Goal: Information Seeking & Learning: Learn about a topic

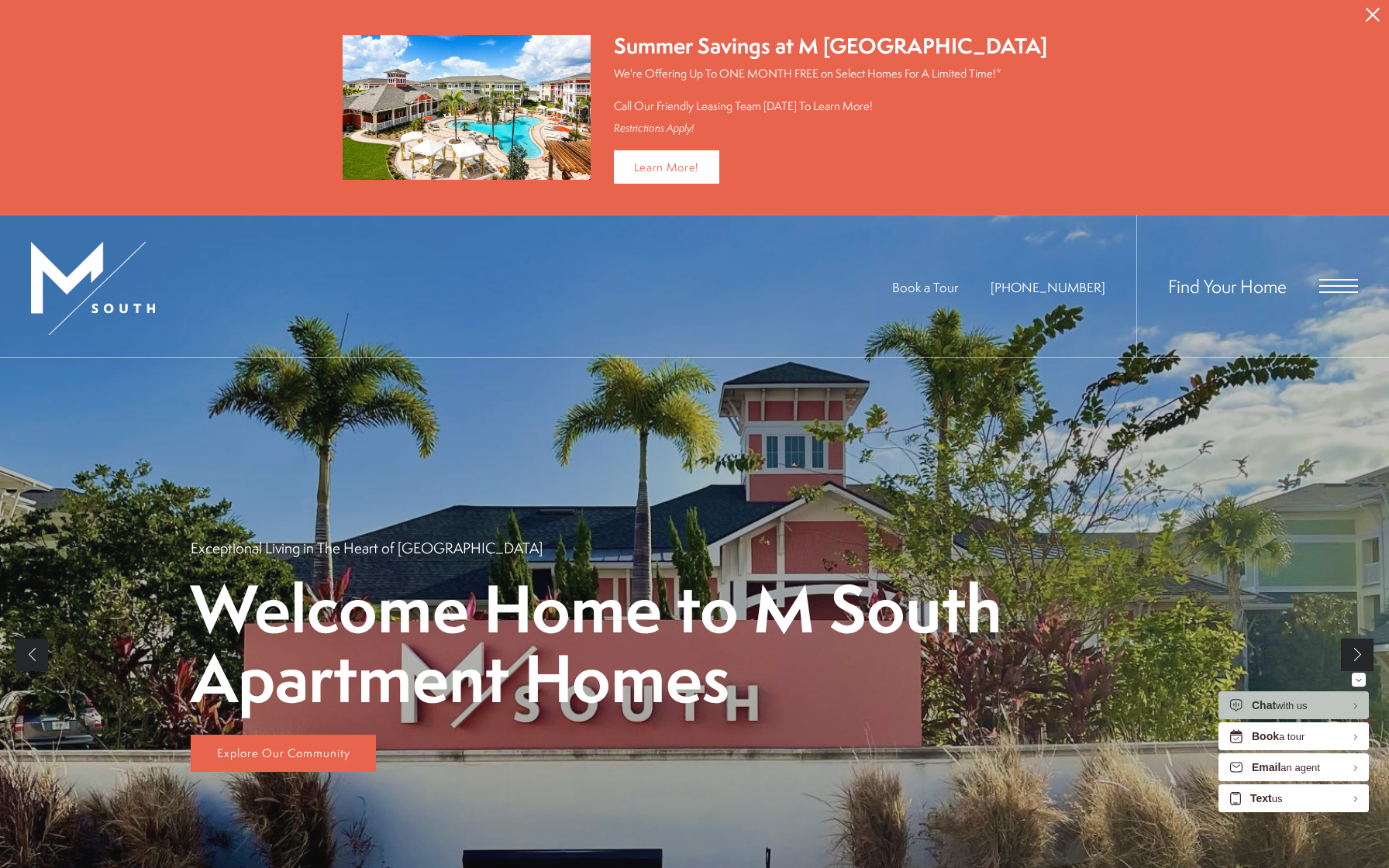
click at [1330, 291] on span "Open Menu" at bounding box center [1339, 292] width 39 height 2
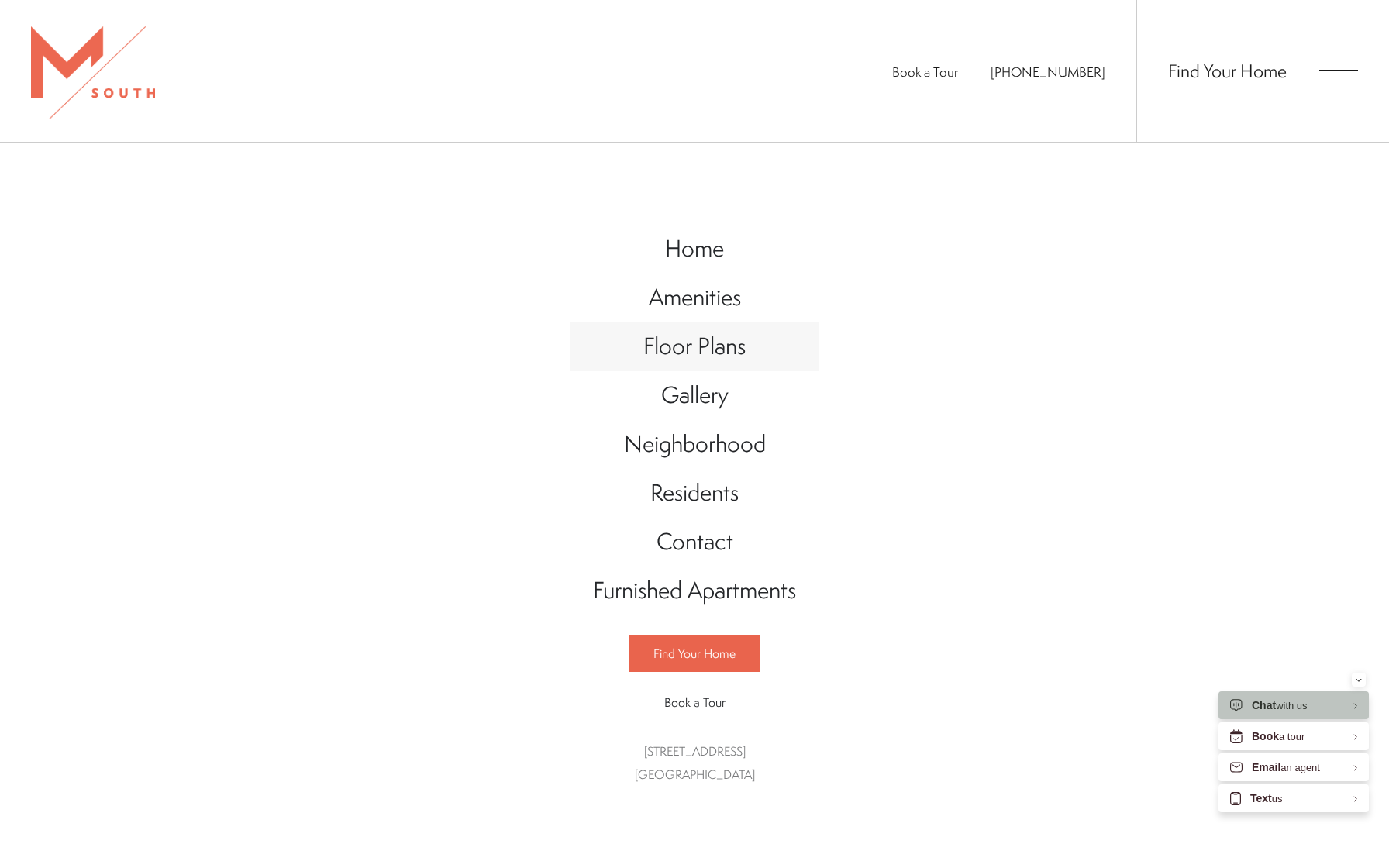
click at [723, 352] on span "Floor Plans" at bounding box center [694, 346] width 102 height 32
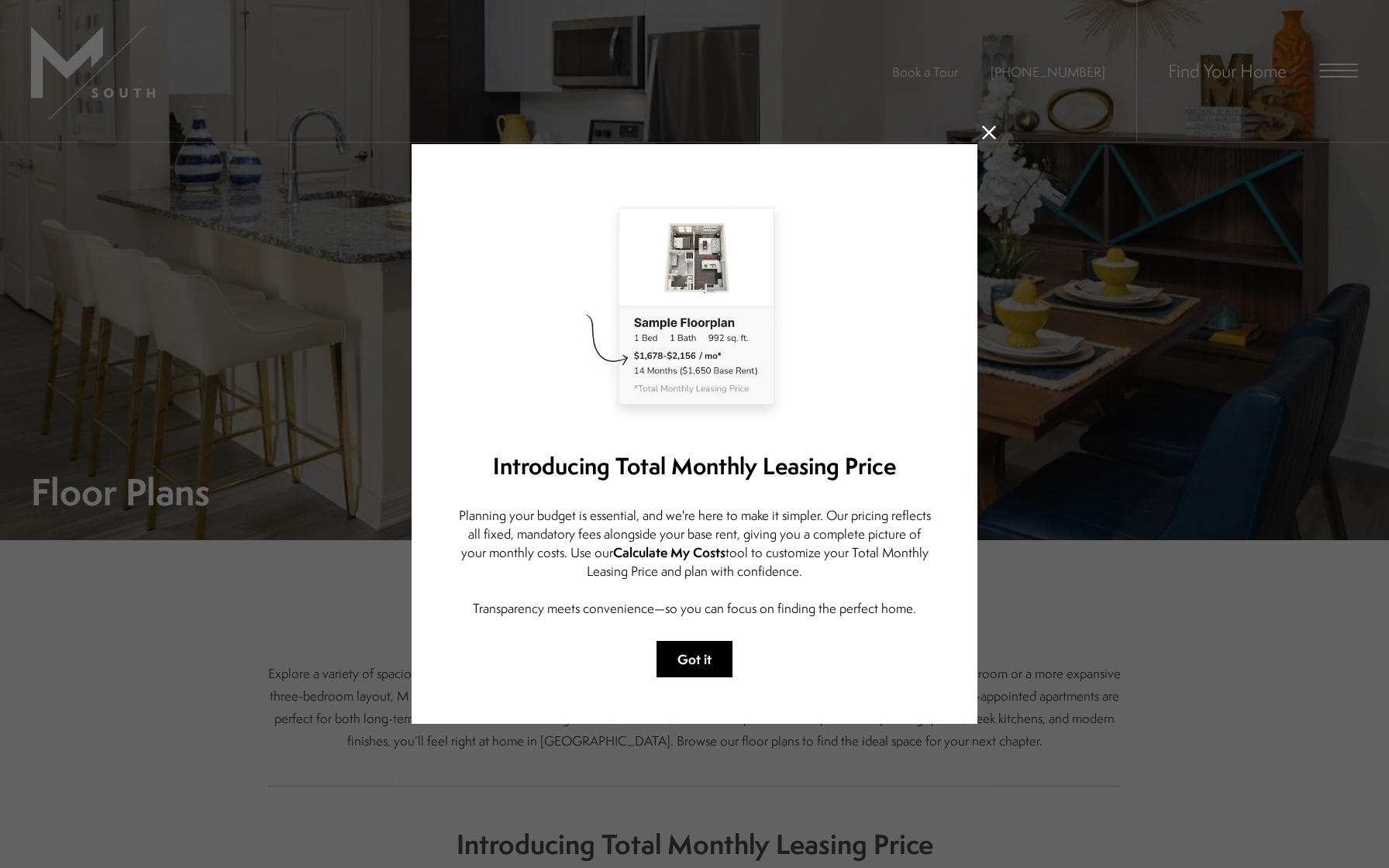
click at [704, 665] on button "Got it" at bounding box center [694, 658] width 76 height 36
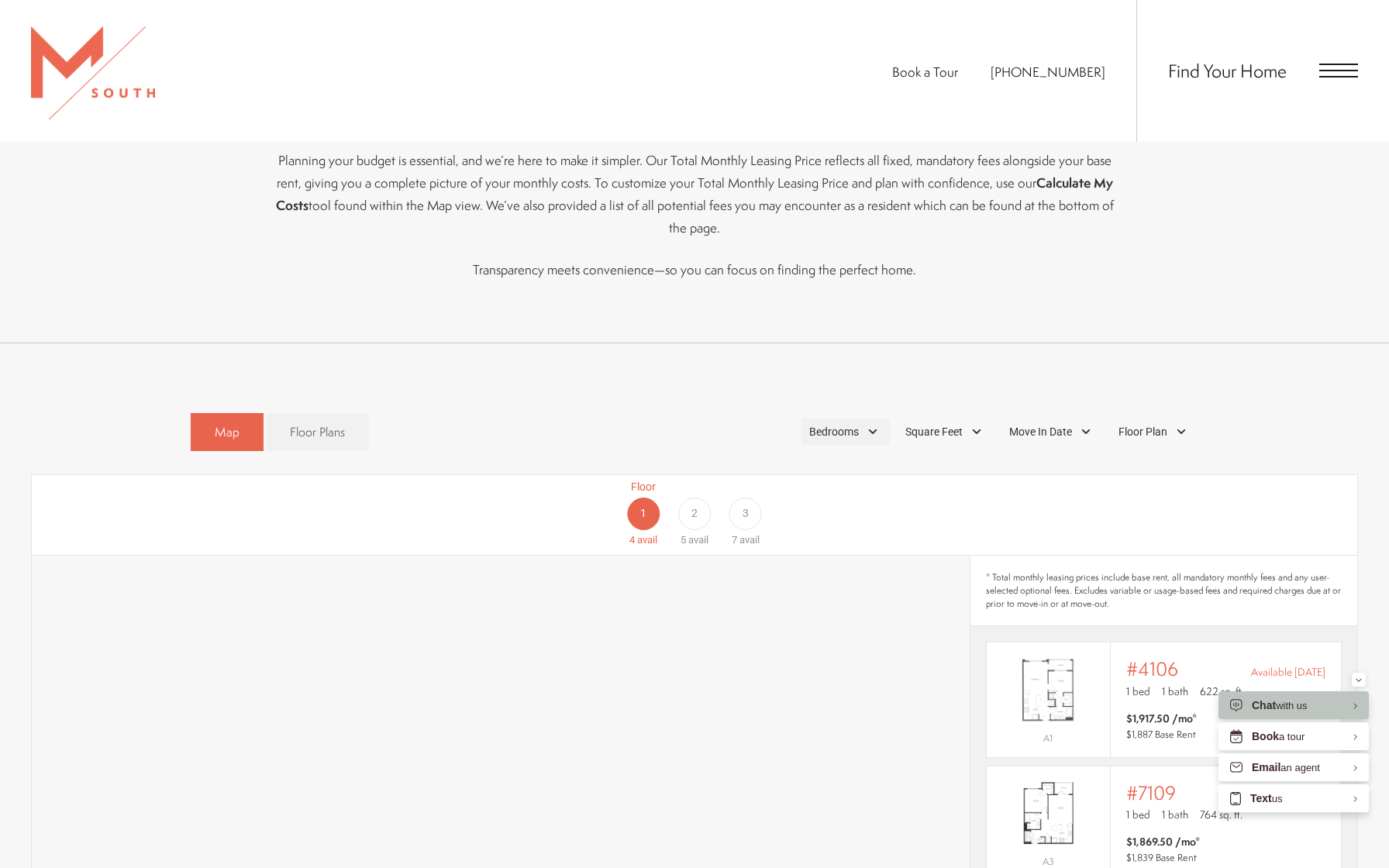
scroll to position [786, 0]
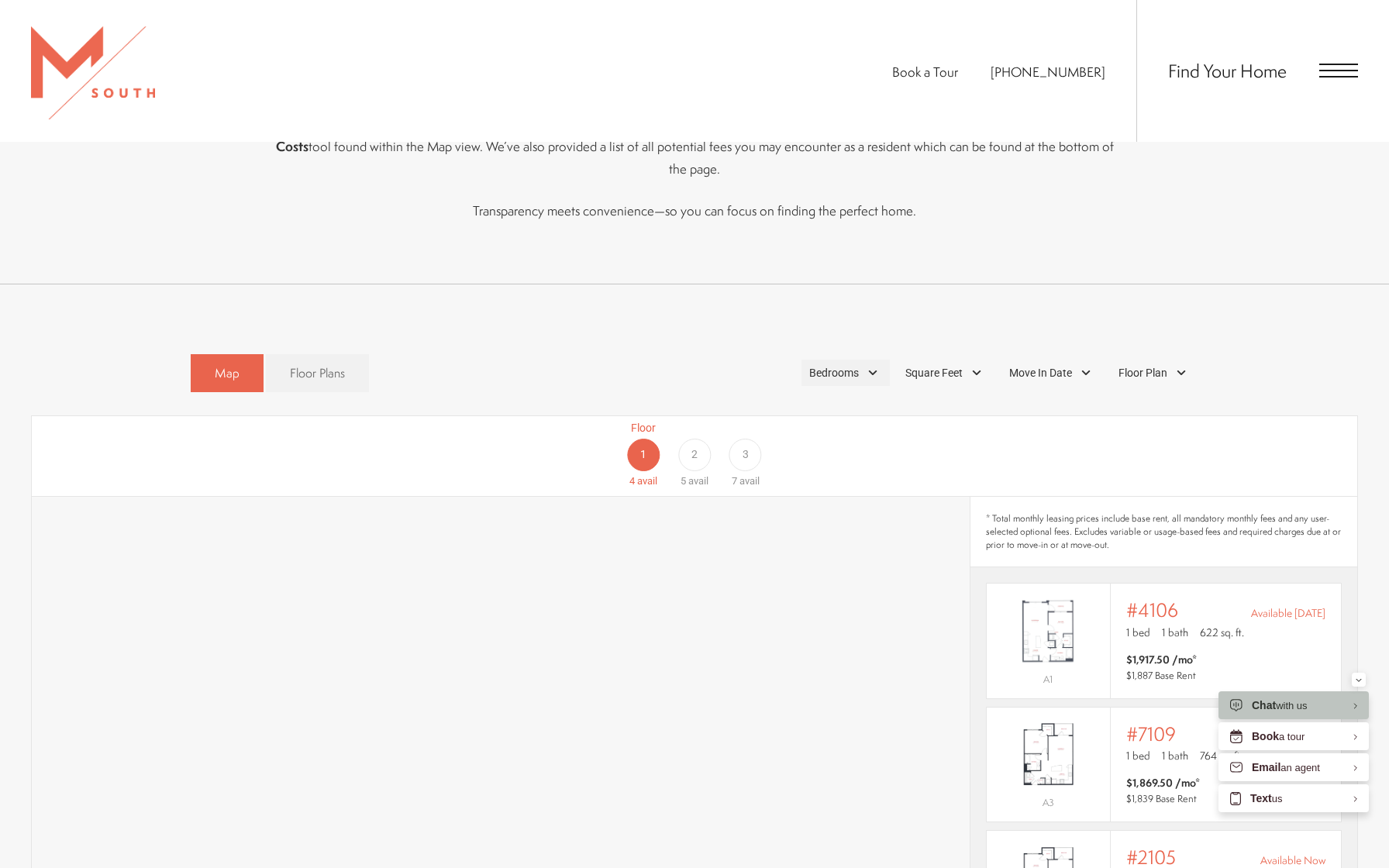
drag, startPoint x: 836, startPoint y: 351, endPoint x: 850, endPoint y: 348, distance: 14.3
click at [836, 365] on span "Bedrooms" at bounding box center [833, 374] width 49 height 17
click at [786, 464] on span "3 Bedroom" at bounding box center [815, 472] width 77 height 17
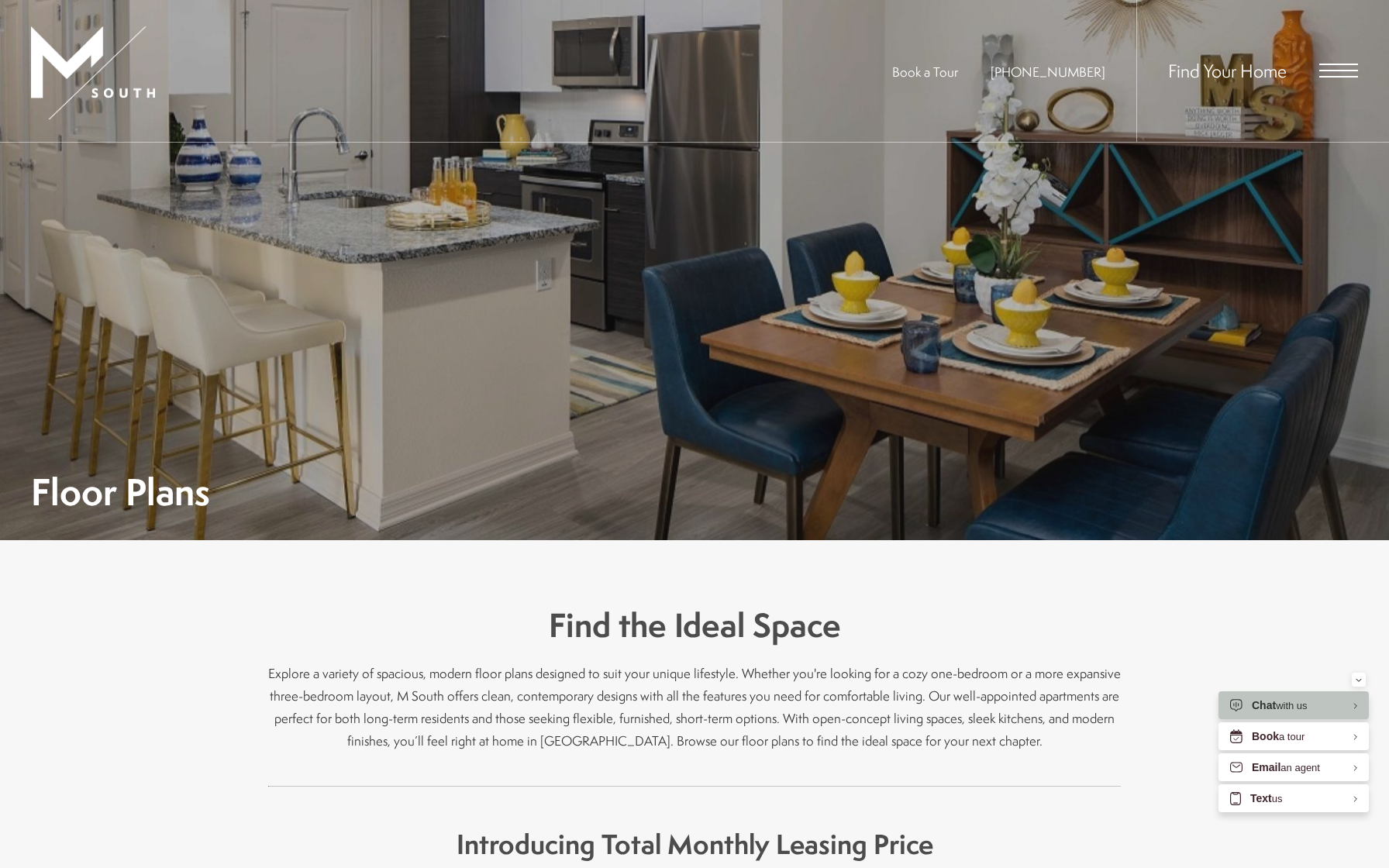
scroll to position [0, 0]
click at [1335, 77] on span "Open Menu" at bounding box center [1339, 77] width 39 height 2
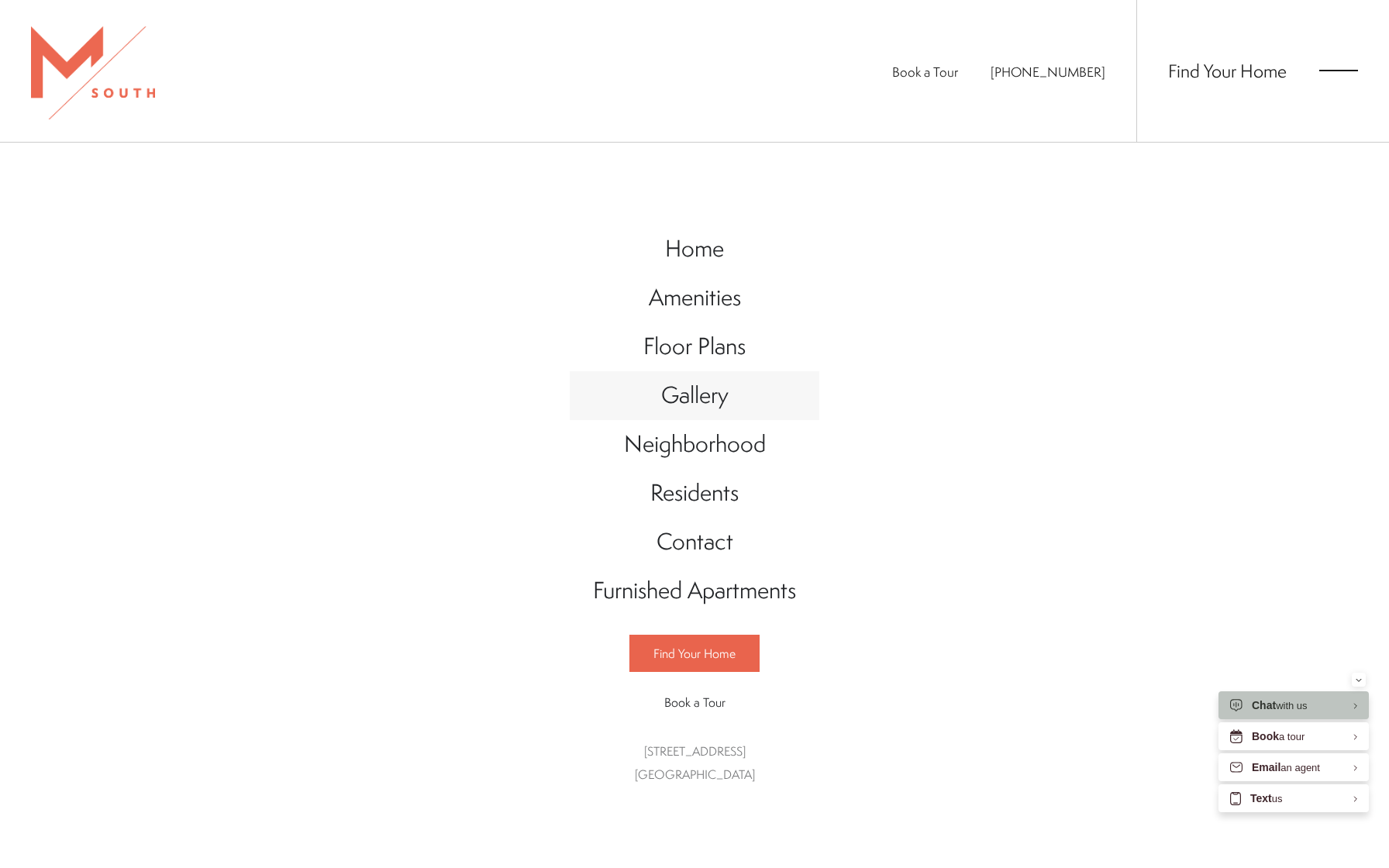
click at [699, 392] on span "Gallery" at bounding box center [694, 395] width 68 height 32
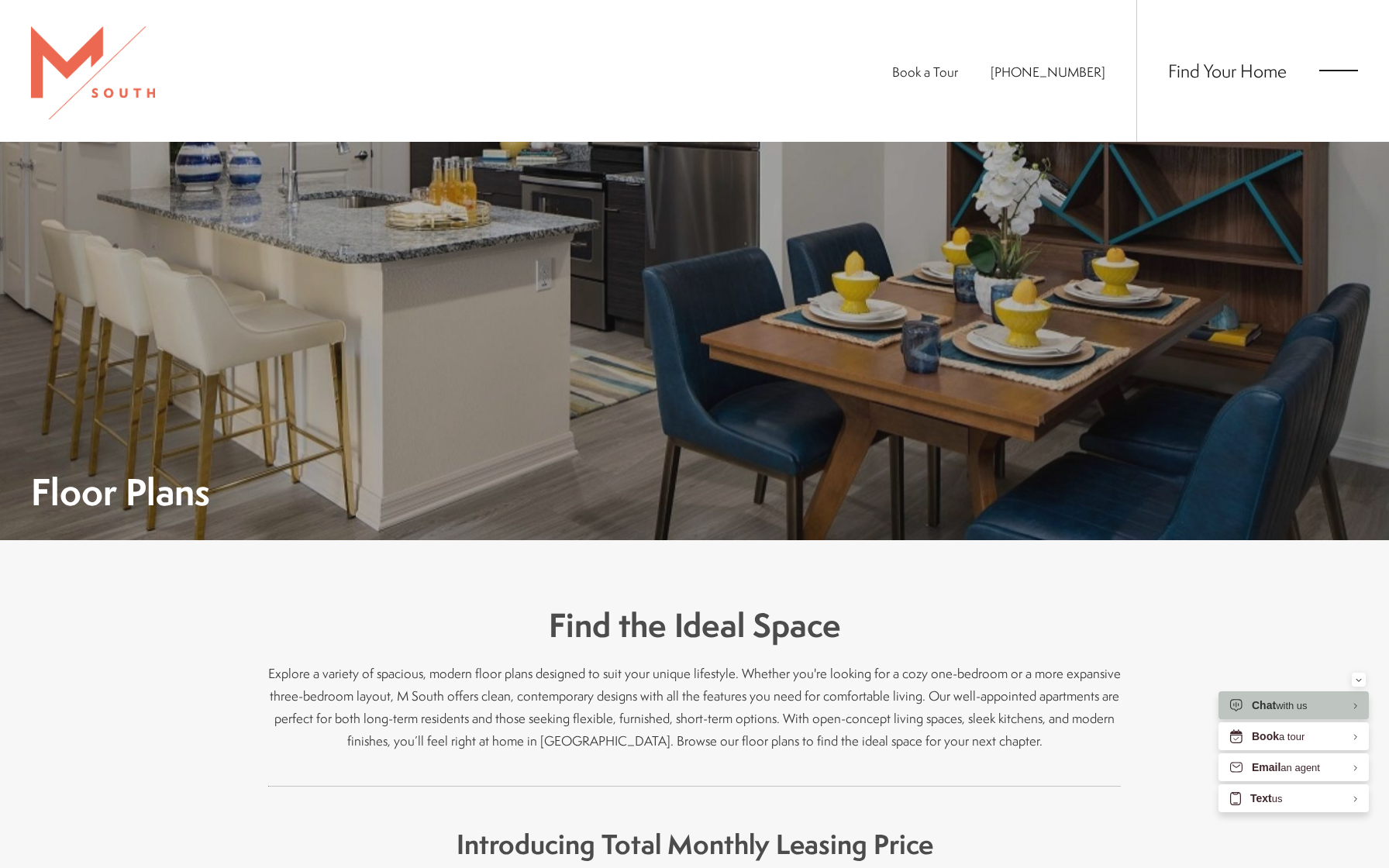
click at [1337, 83] on div "Find Your Home" at bounding box center [1247, 71] width 221 height 142
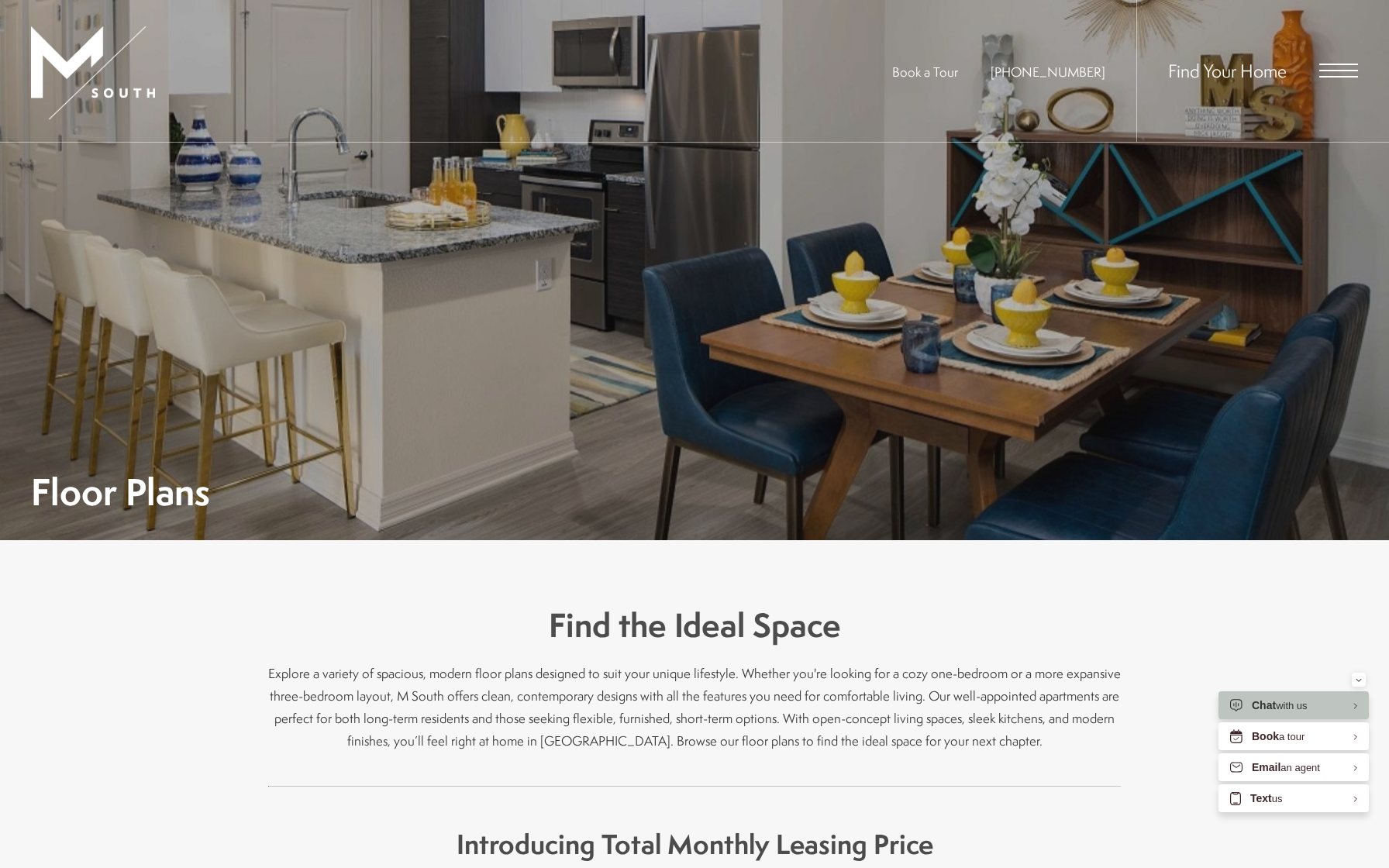
click at [1338, 72] on span "Open Menu" at bounding box center [1339, 70] width 39 height 14
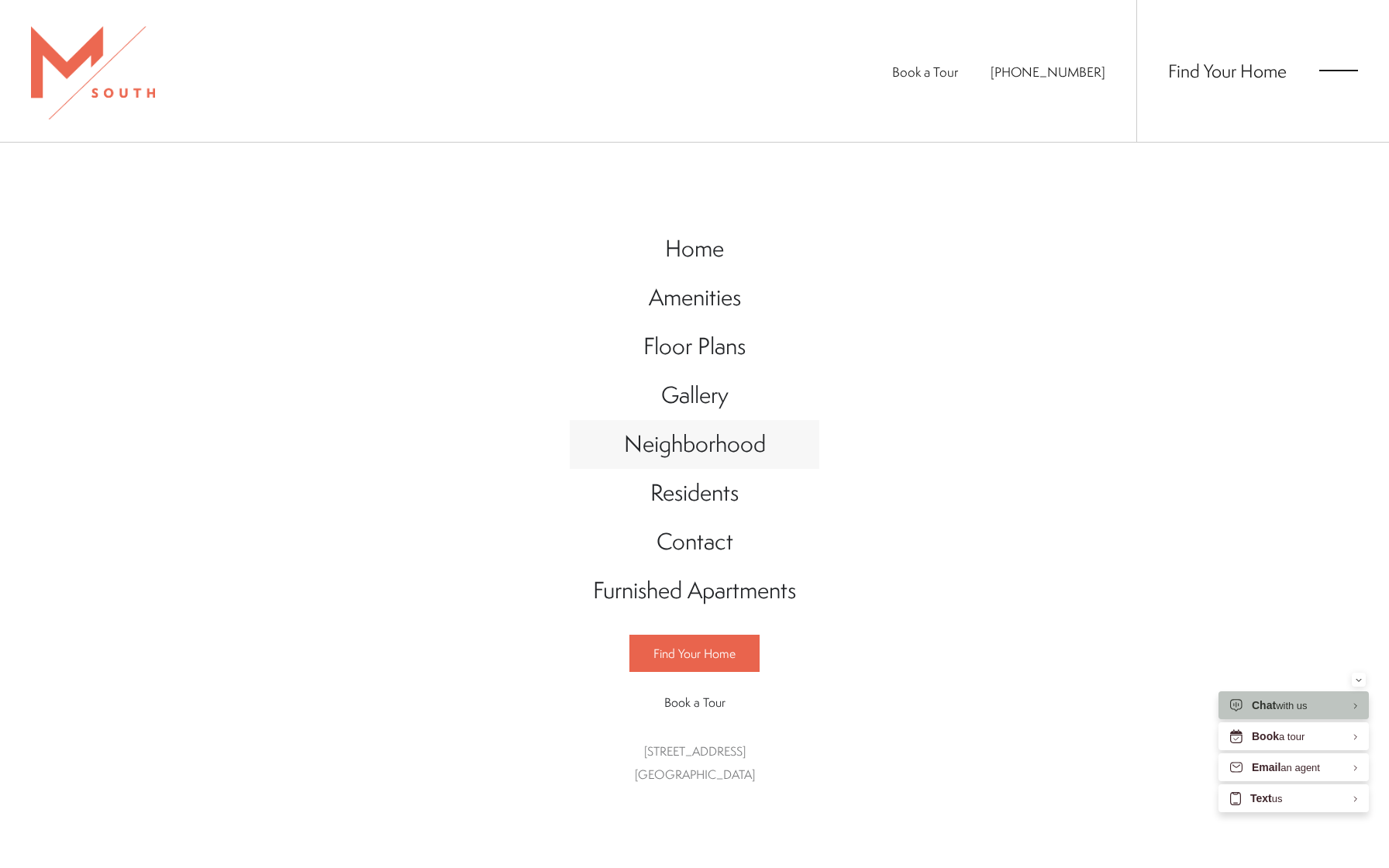
click at [705, 450] on span "Neighborhood" at bounding box center [694, 443] width 142 height 32
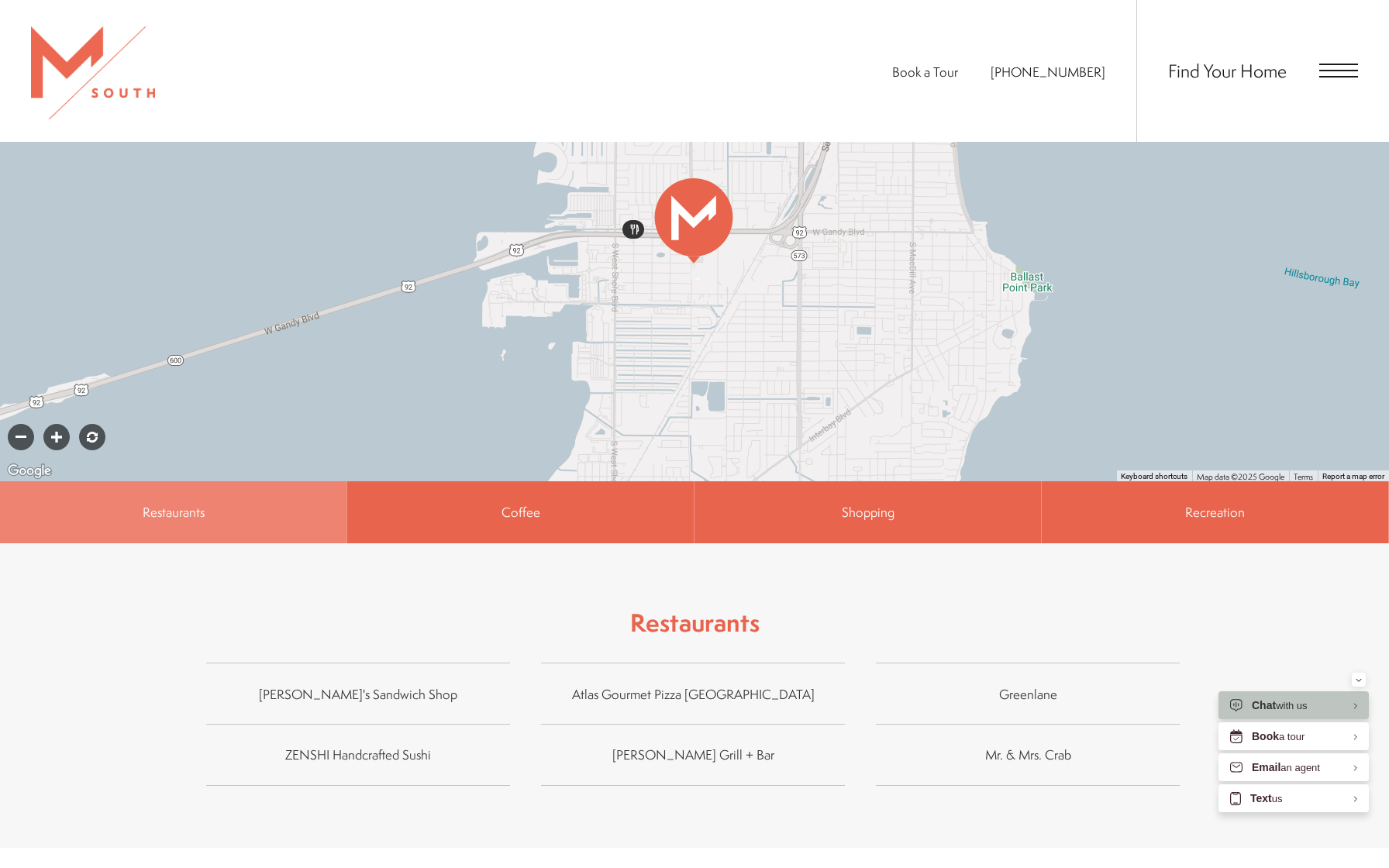
scroll to position [918, 0]
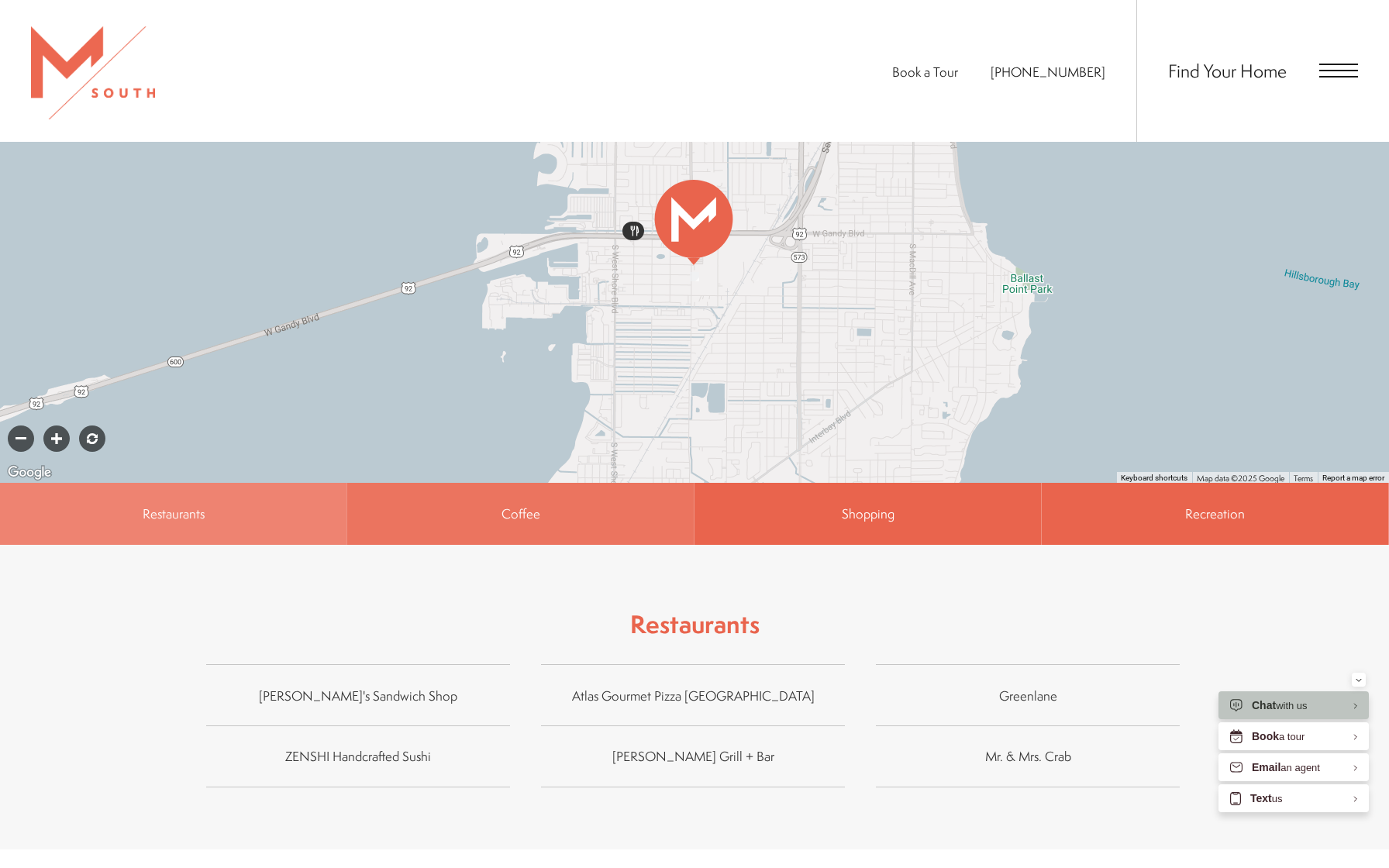
click at [507, 505] on span "Coffee" at bounding box center [521, 513] width 39 height 18
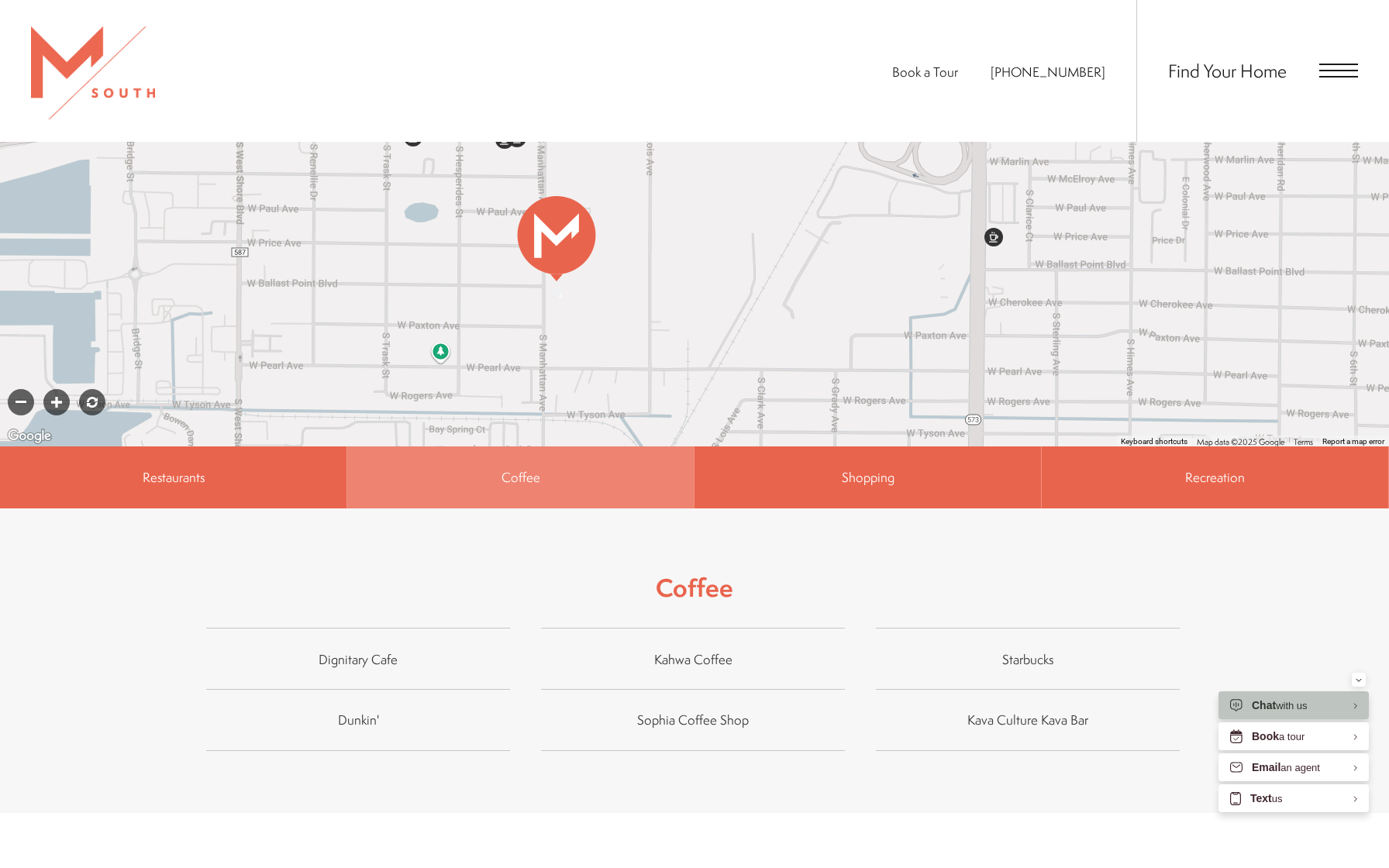
scroll to position [962, 0]
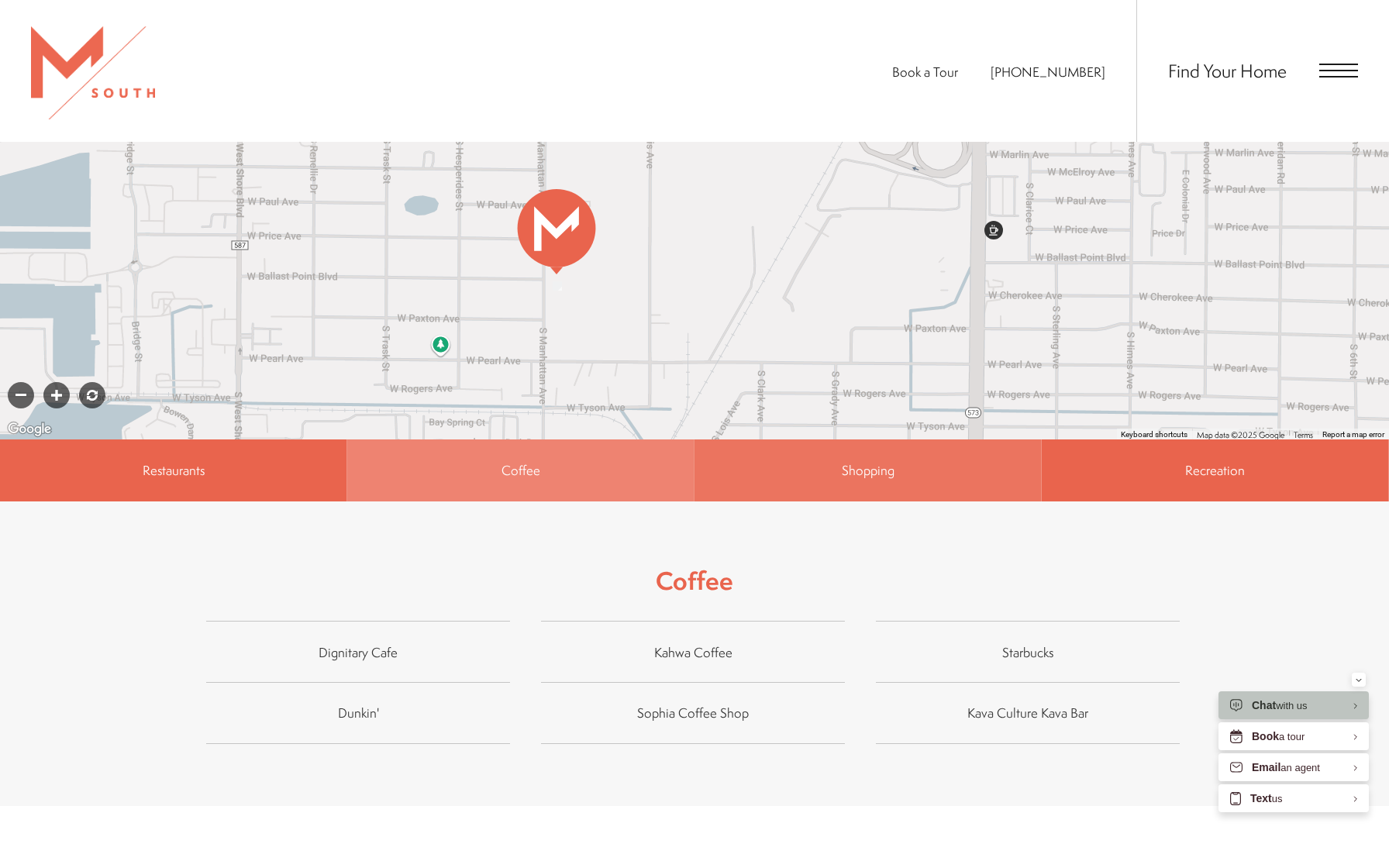
click at [831, 454] on span "Shopping" at bounding box center [867, 470] width 347 height 62
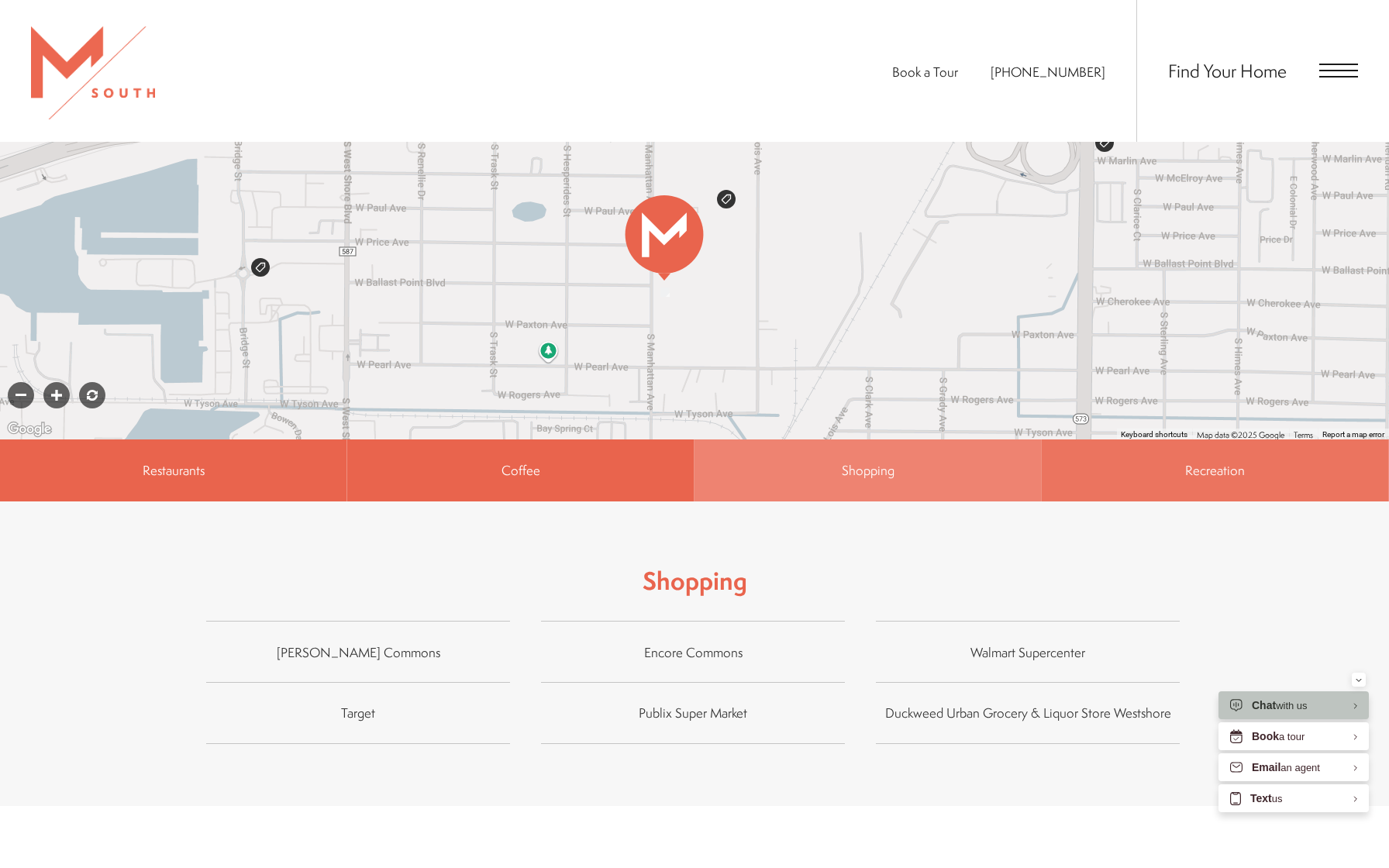
click at [1232, 467] on span "Recreation" at bounding box center [1214, 470] width 347 height 62
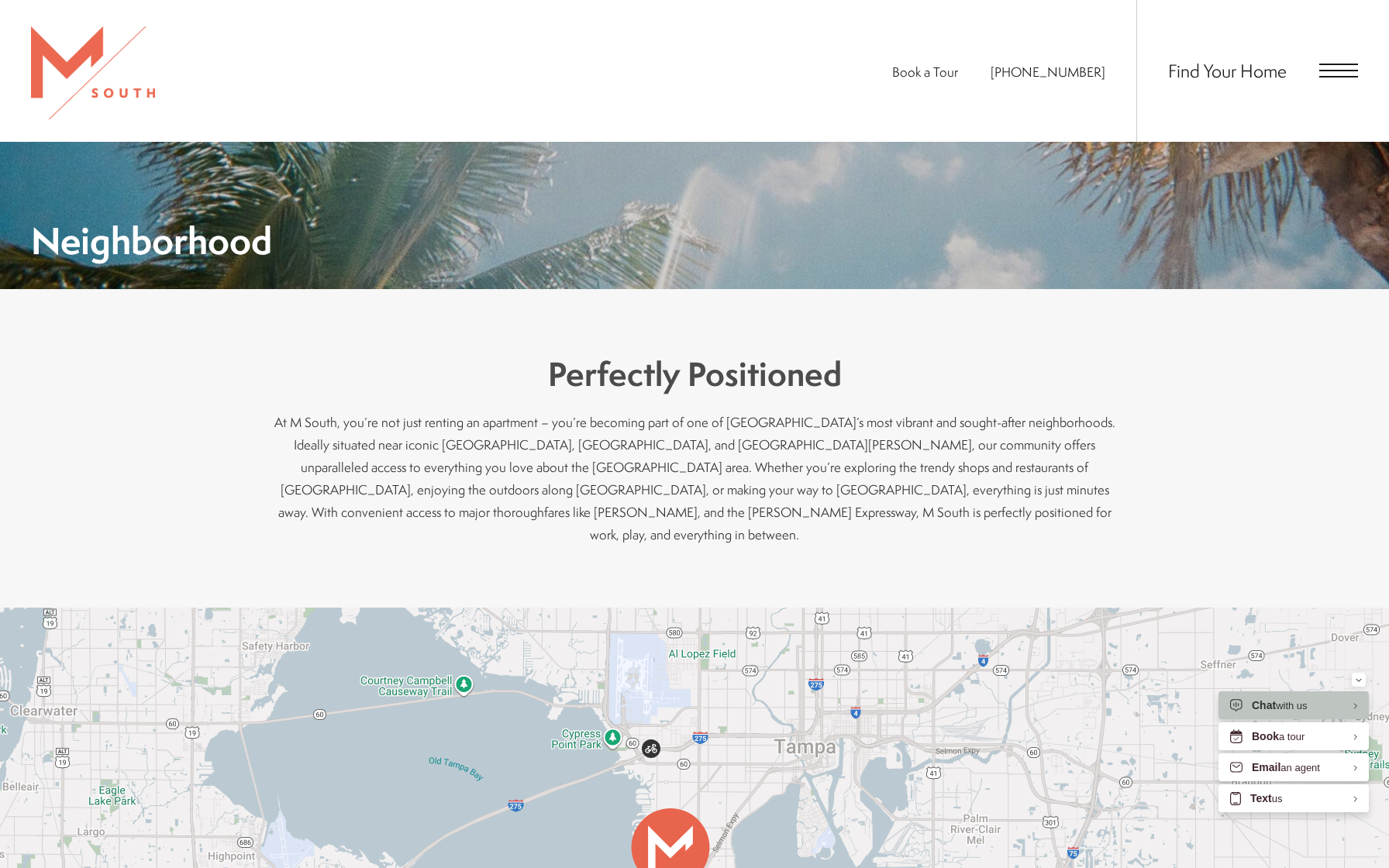
scroll to position [181, 0]
